Goal: Check status: Check status

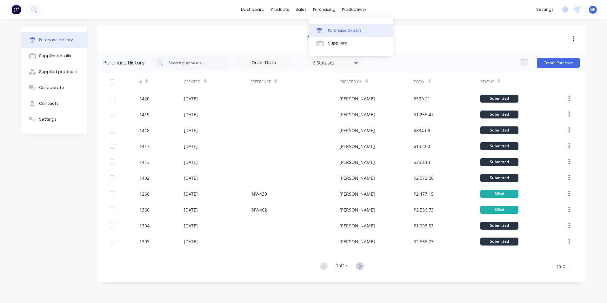
click at [350, 29] on div "Purchase Orders" at bounding box center [345, 31] width 34 height 6
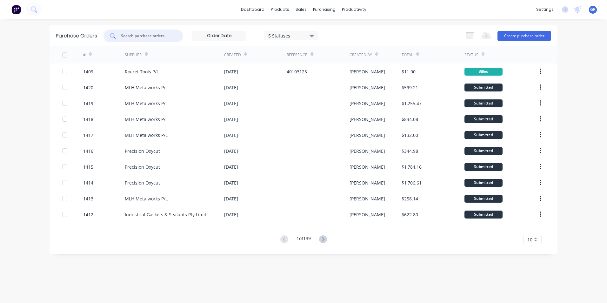
click at [137, 35] on input "text" at bounding box center [146, 36] width 53 height 6
paste input "1246"
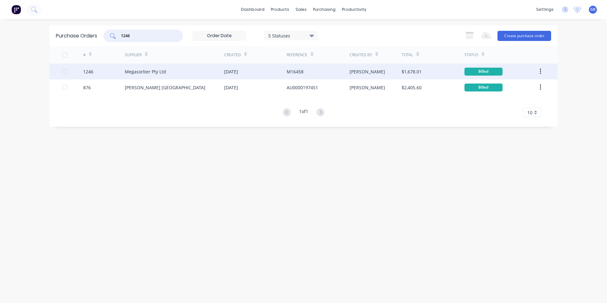
type input "1246"
click at [91, 71] on div "1246" at bounding box center [88, 71] width 10 height 7
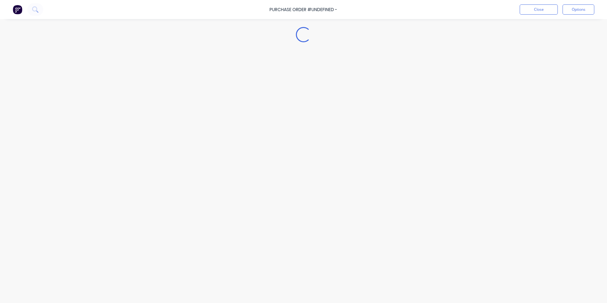
type textarea "x"
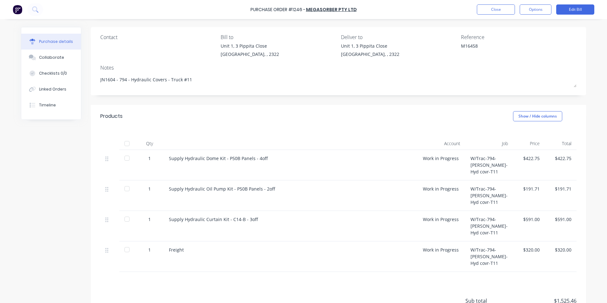
scroll to position [32, 0]
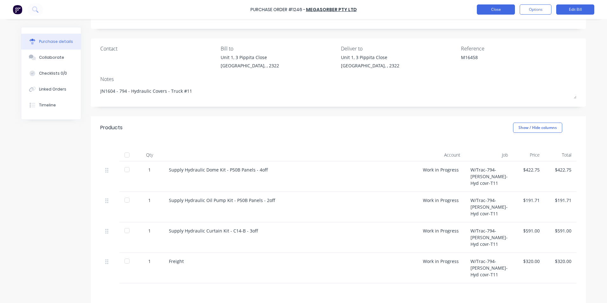
click at [500, 6] on button "Close" at bounding box center [496, 9] width 38 height 10
